Goal: Information Seeking & Learning: Learn about a topic

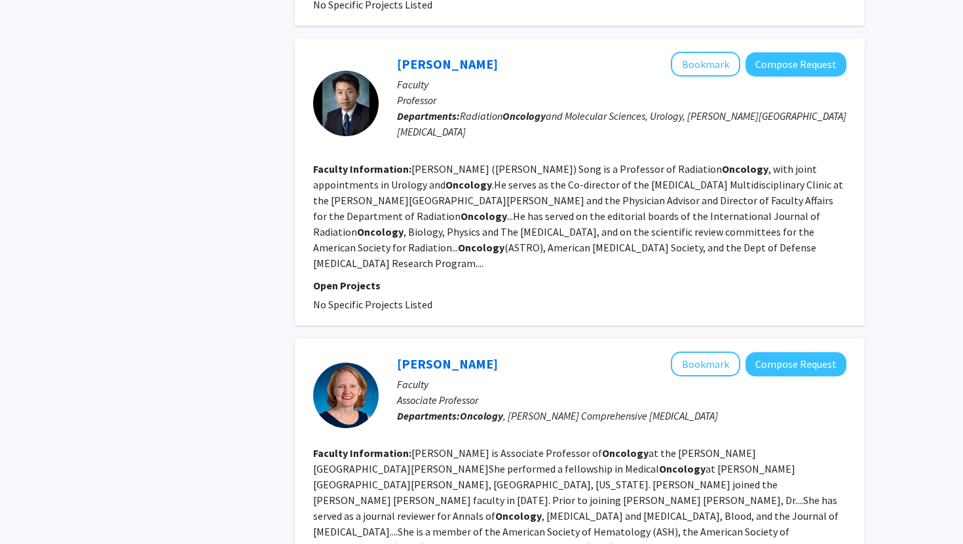
scroll to position [1525, 0]
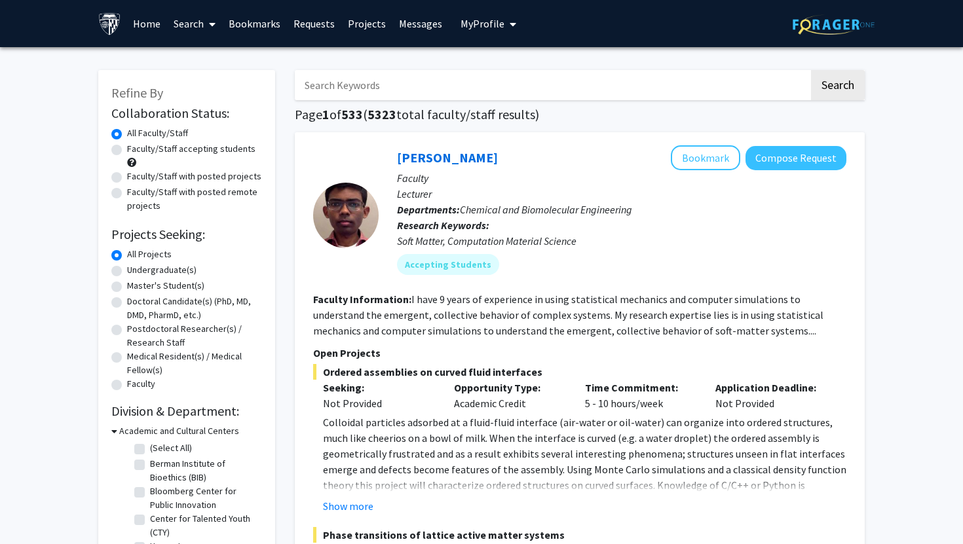
click at [386, 79] on input "Search Keywords" at bounding box center [552, 85] width 514 height 30
type input "oncology"
click at [811, 70] on button "Search" at bounding box center [838, 85] width 54 height 30
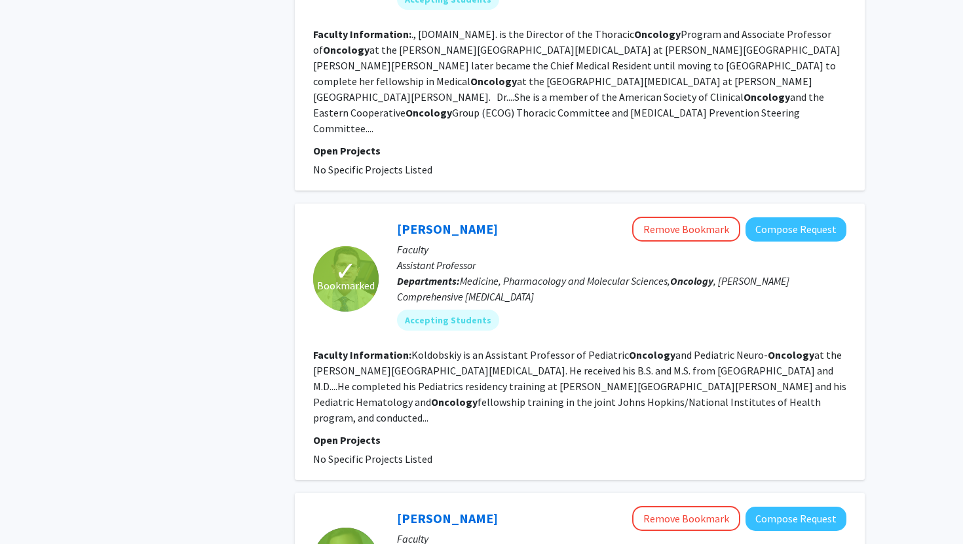
scroll to position [2879, 0]
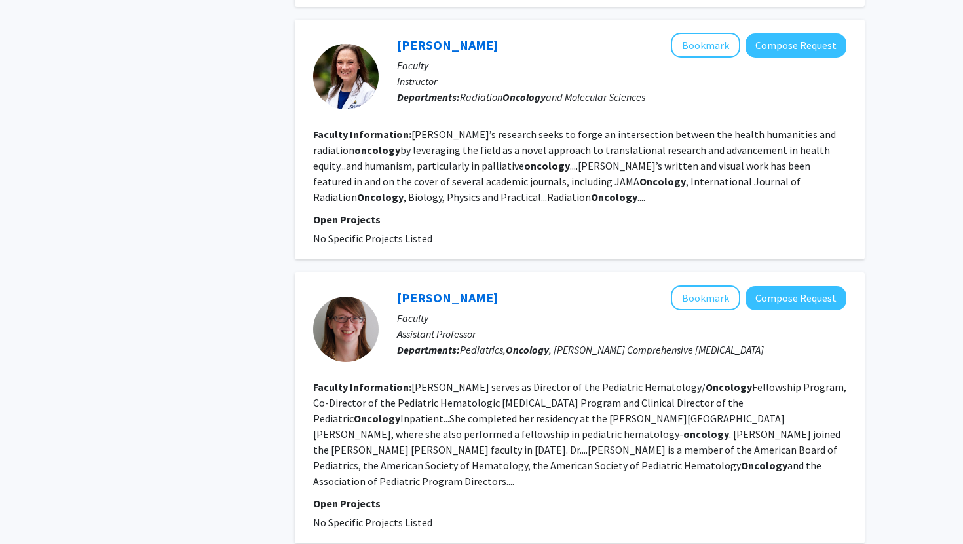
scroll to position [2295, 0]
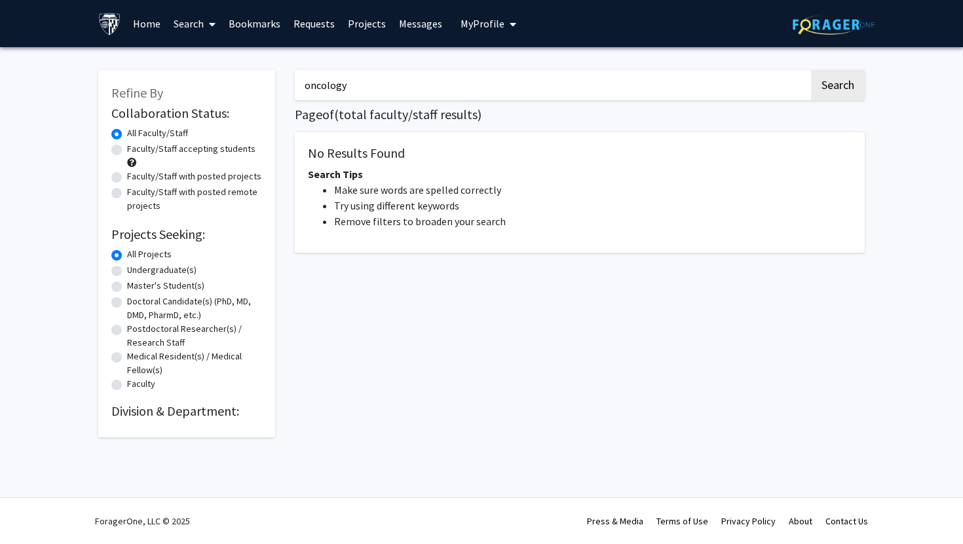
click at [811, 70] on button "Search" at bounding box center [838, 85] width 54 height 30
click at [443, 92] on input "oncology" at bounding box center [552, 85] width 514 height 30
click at [811, 70] on button "Search" at bounding box center [838, 85] width 54 height 30
click at [422, 79] on input "oncology" at bounding box center [552, 85] width 514 height 30
type input "oncology"
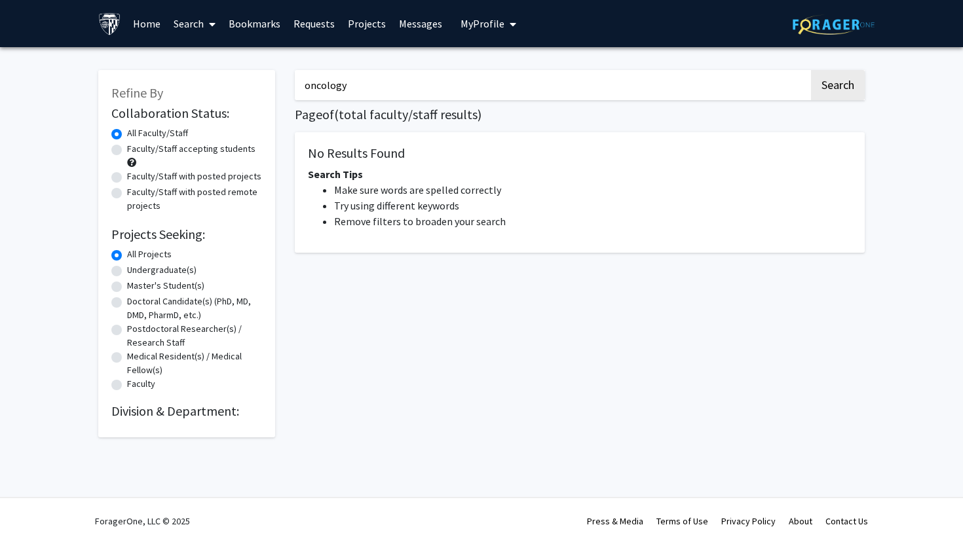
click at [811, 70] on button "Search" at bounding box center [838, 85] width 54 height 30
click at [341, 84] on input "Search Keywords" at bounding box center [552, 85] width 514 height 30
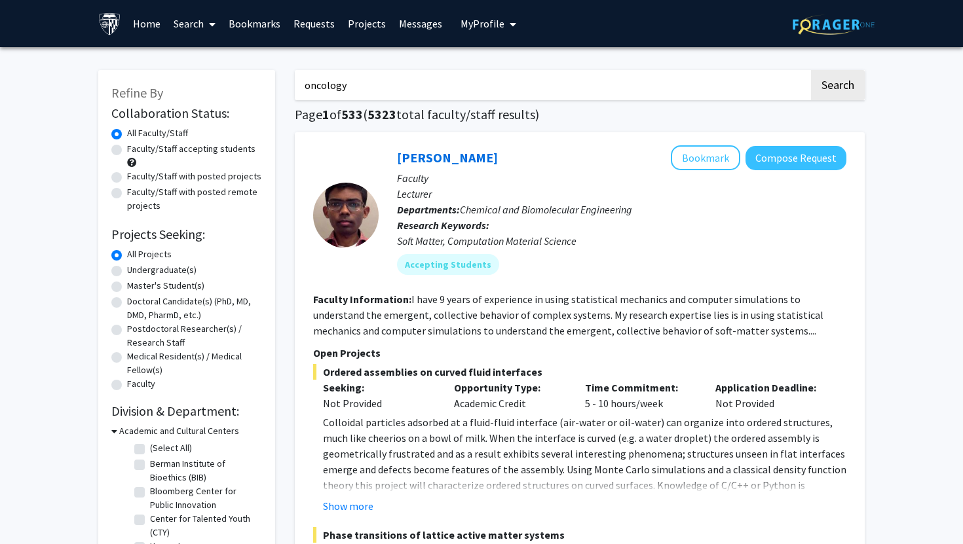
type input "oncology"
click at [811, 70] on button "Search" at bounding box center [838, 85] width 54 height 30
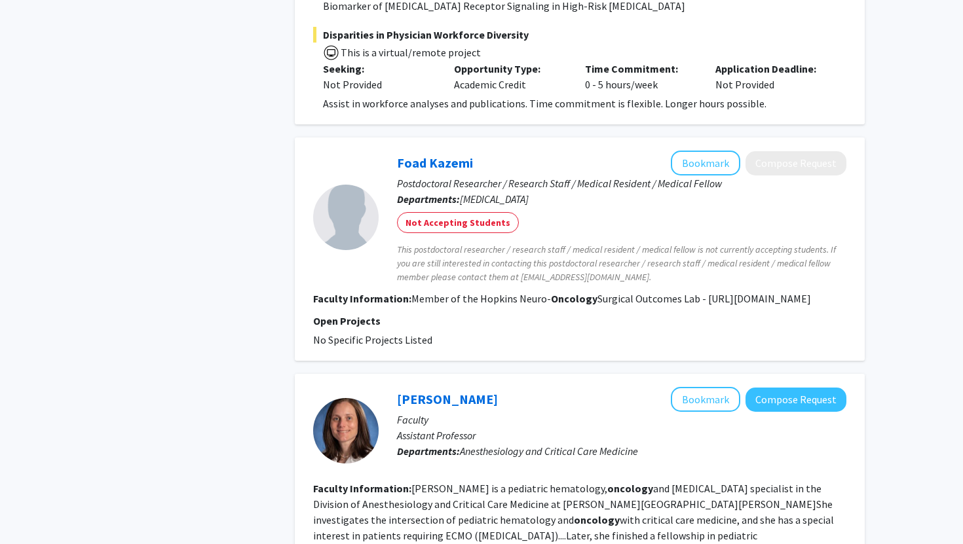
scroll to position [1222, 0]
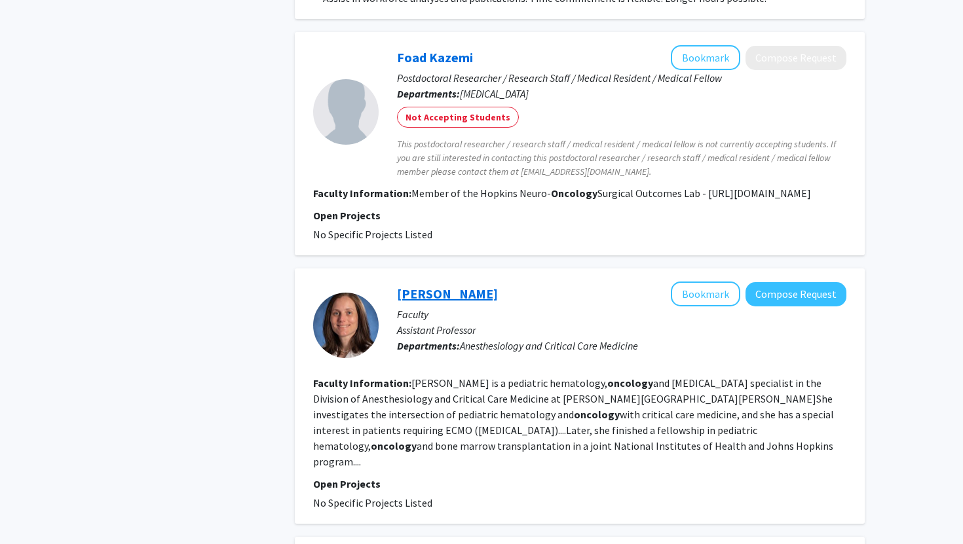
click at [451, 286] on link "[PERSON_NAME]" at bounding box center [447, 294] width 101 height 16
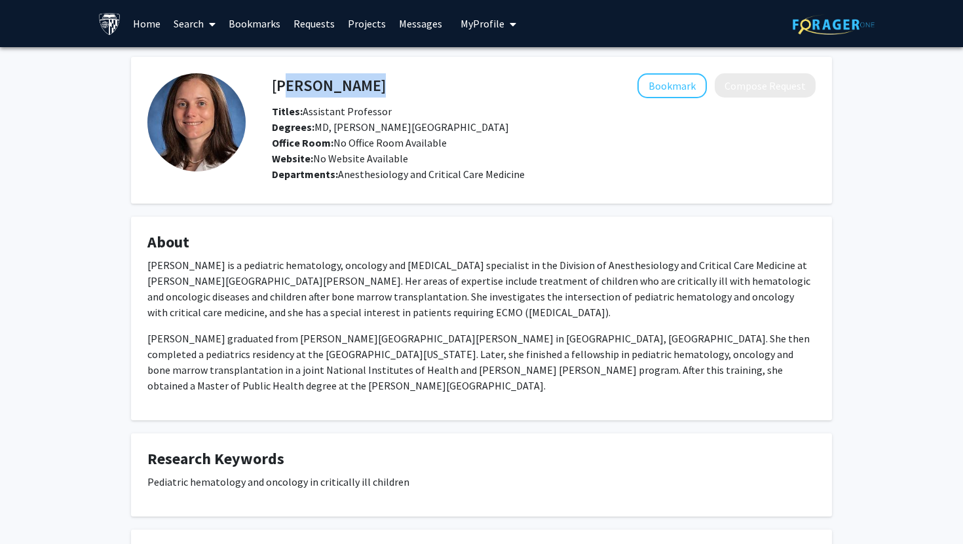
drag, startPoint x: 381, startPoint y: 90, endPoint x: 278, endPoint y: 83, distance: 103.1
click at [278, 82] on div "Diana Steppan Bookmark Compose Request" at bounding box center [543, 85] width 563 height 25
click at [271, 82] on div "Diana Steppan Bookmark Compose Request" at bounding box center [543, 85] width 563 height 25
click at [273, 81] on div "Diana Steppan Bookmark Compose Request" at bounding box center [543, 85] width 563 height 25
copy div "Diana Steppan Bookmark"
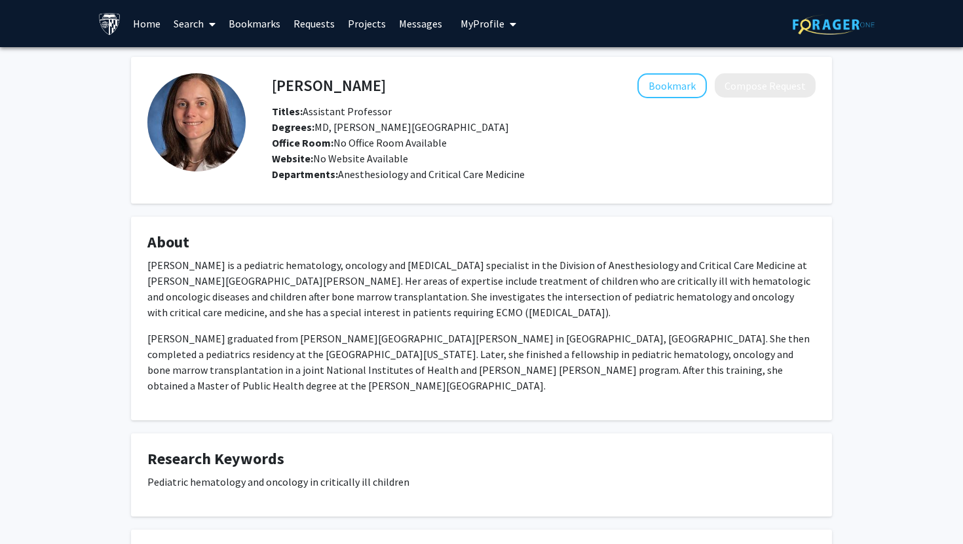
click at [304, 238] on h4 "About" at bounding box center [481, 242] width 668 height 19
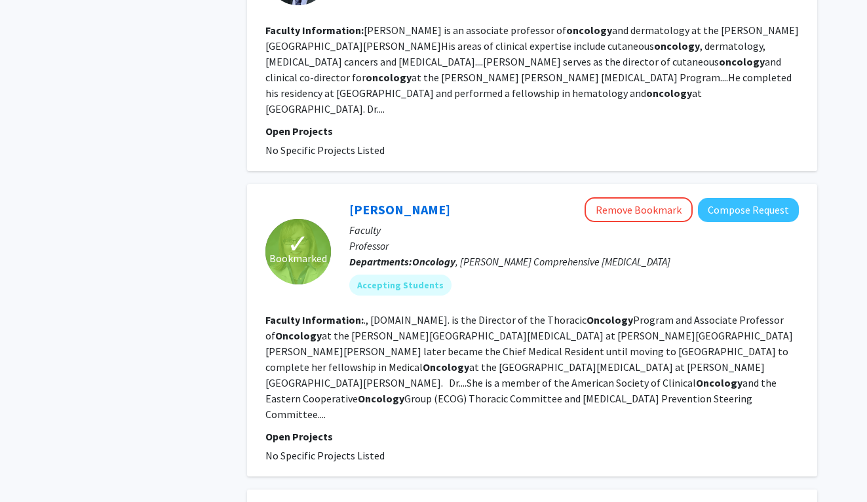
scroll to position [2922, 0]
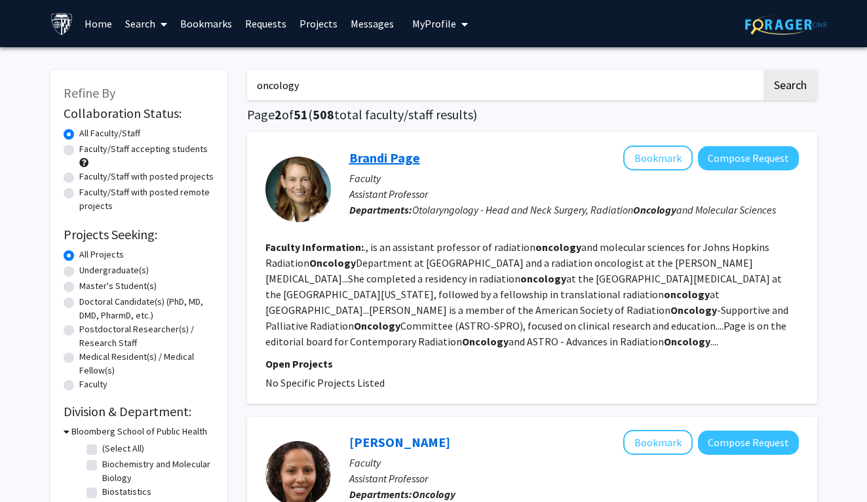
click at [376, 150] on link "Brandi Page" at bounding box center [384, 157] width 71 height 16
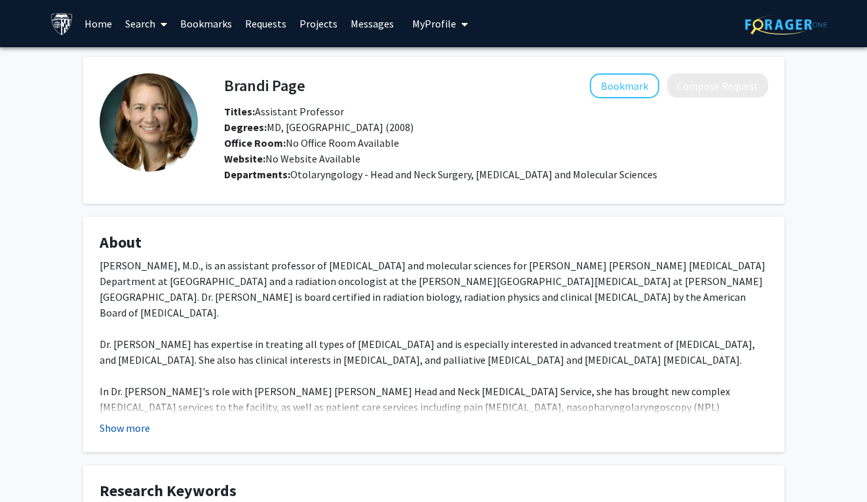
click at [133, 429] on button "Show more" at bounding box center [125, 428] width 50 height 16
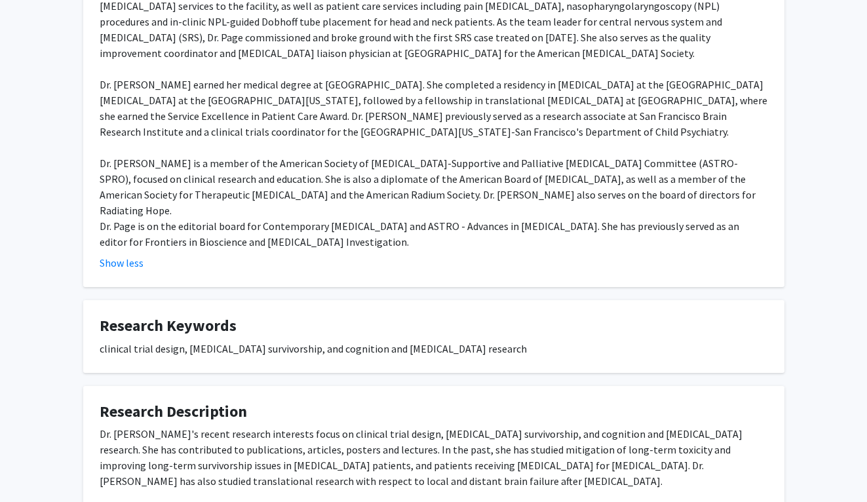
scroll to position [455, 0]
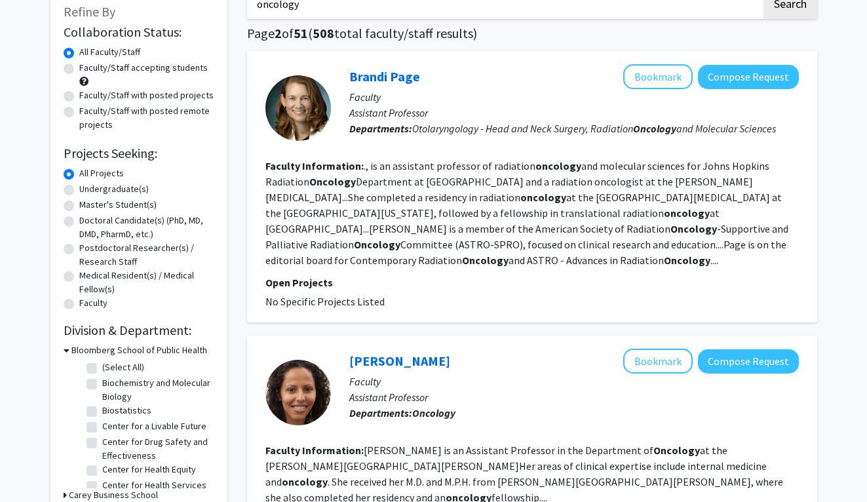
scroll to position [288, 0]
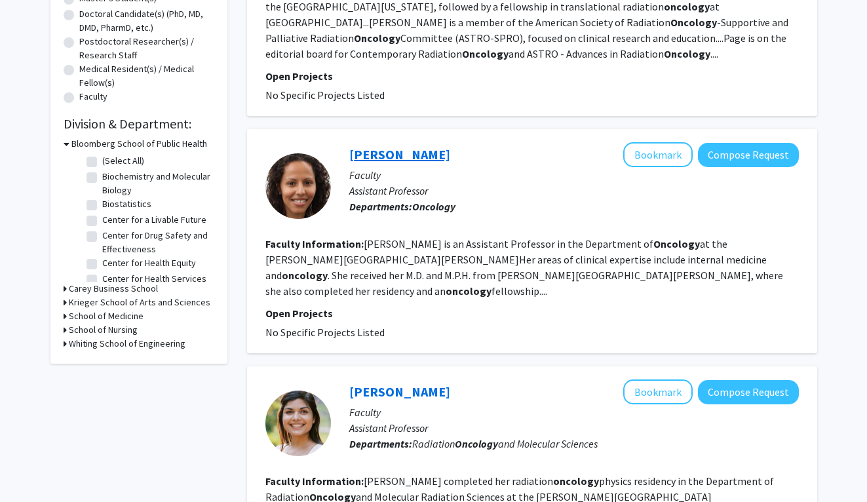
click at [383, 153] on link "Cathy Marshall" at bounding box center [399, 154] width 101 height 16
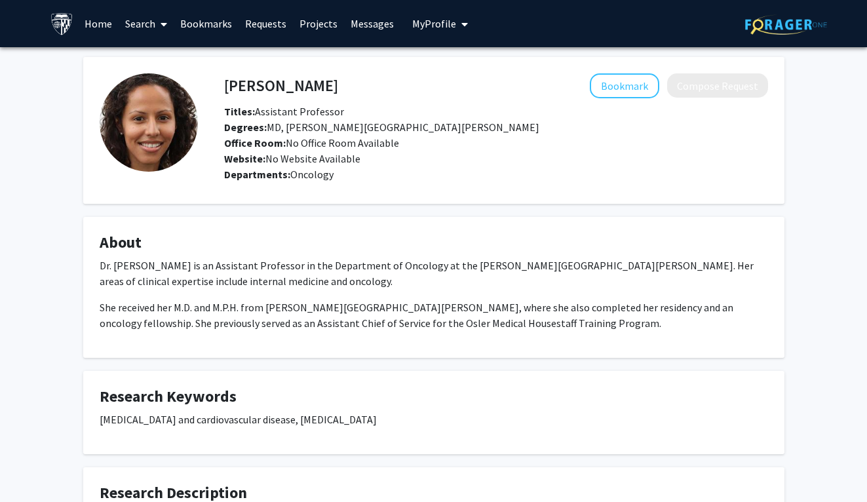
scroll to position [145, 0]
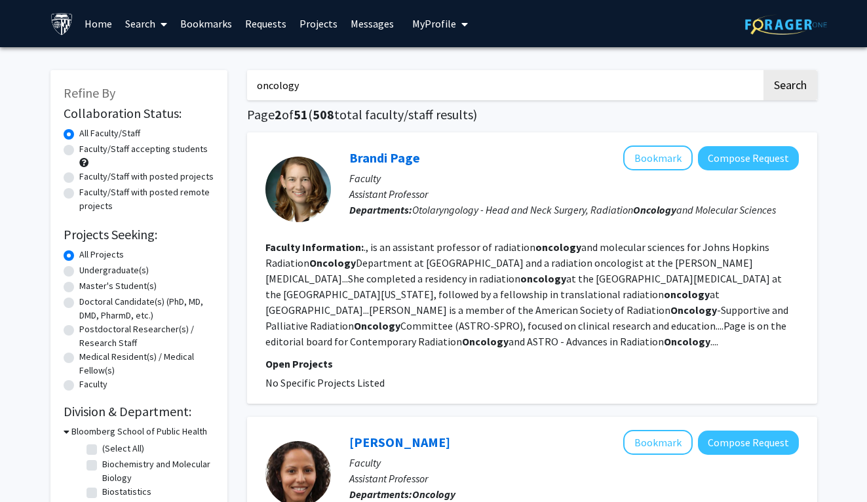
drag, startPoint x: 313, startPoint y: 87, endPoint x: 222, endPoint y: 81, distance: 91.2
click at [763, 70] on button "Search" at bounding box center [790, 85] width 54 height 30
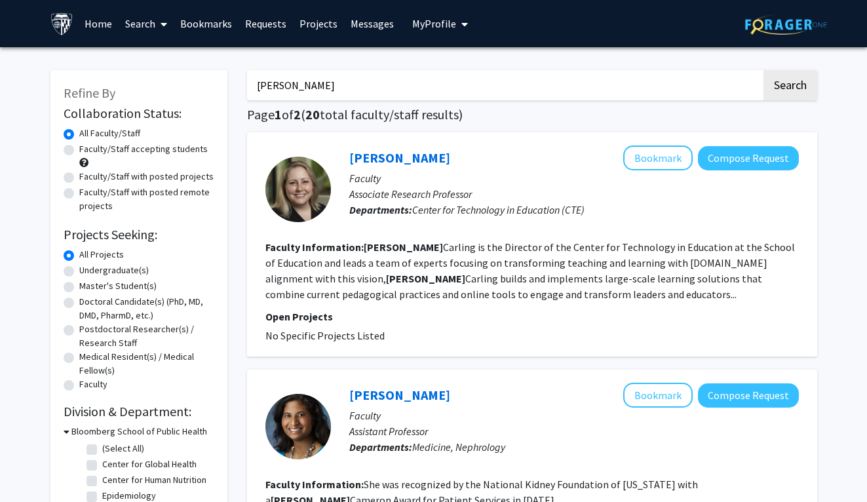
type input "linda resar"
click at [763, 70] on button "Search" at bounding box center [790, 85] width 54 height 30
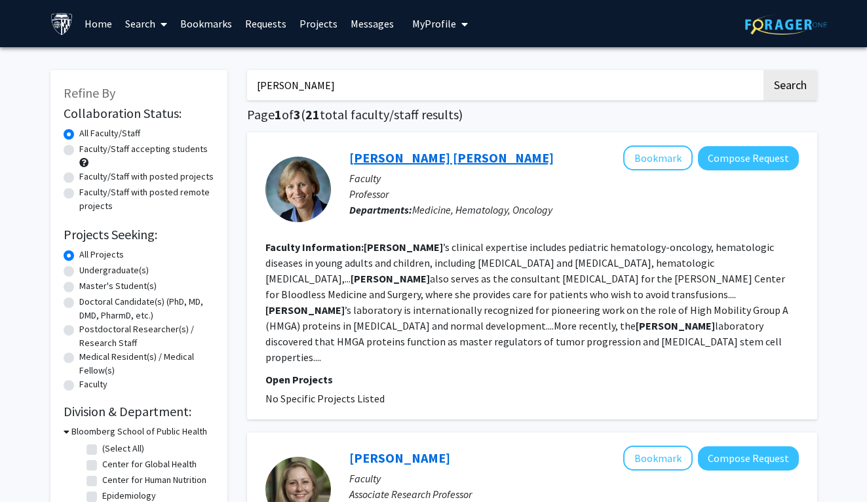
click at [423, 160] on link "Linda Smith Resar" at bounding box center [451, 157] width 204 height 16
